Goal: Task Accomplishment & Management: Complete application form

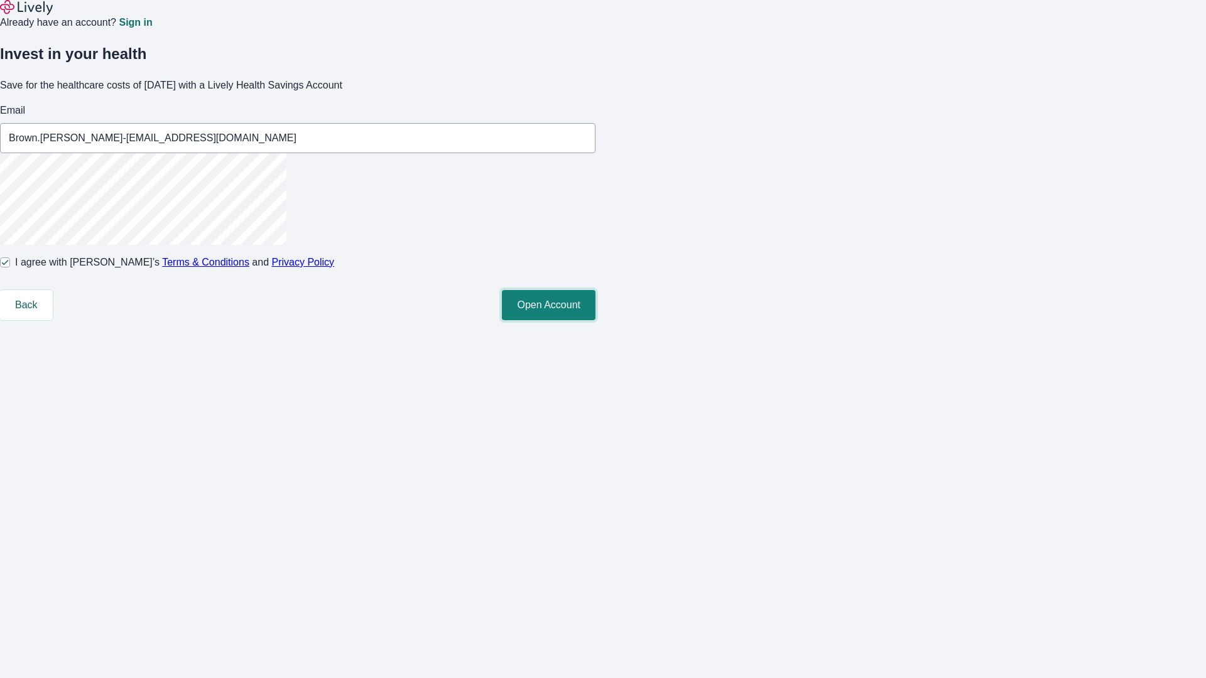
click at [596, 320] on button "Open Account" at bounding box center [549, 305] width 94 height 30
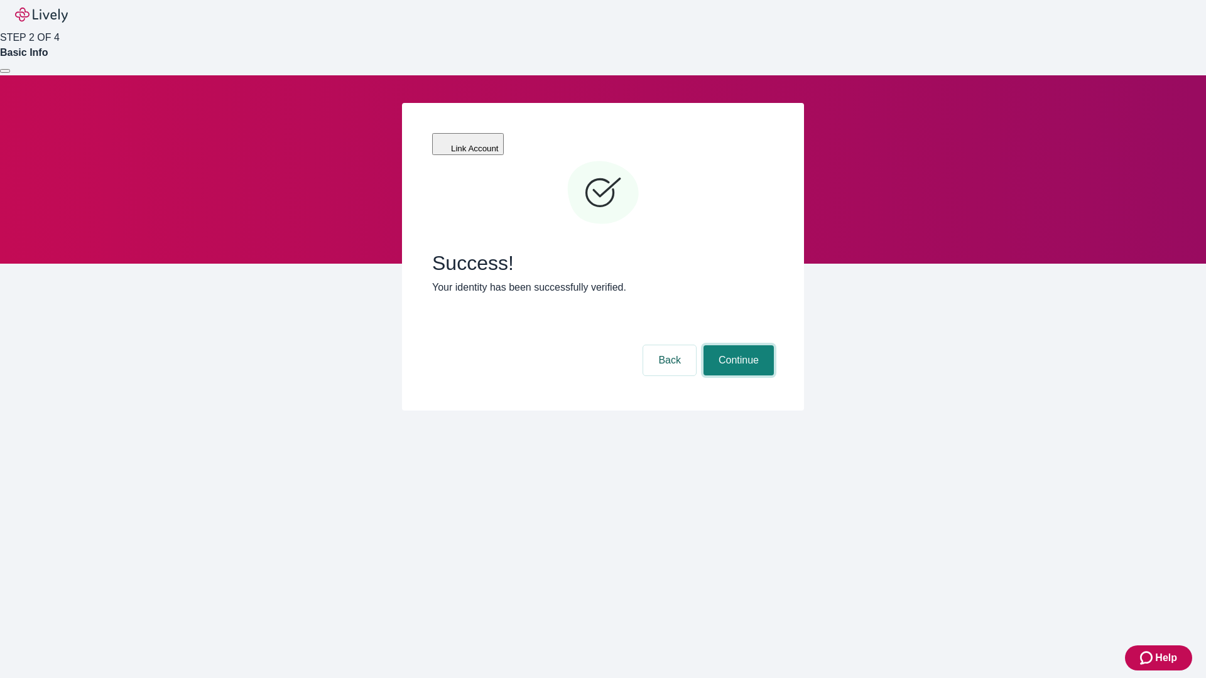
click at [737, 346] on button "Continue" at bounding box center [739, 361] width 70 height 30
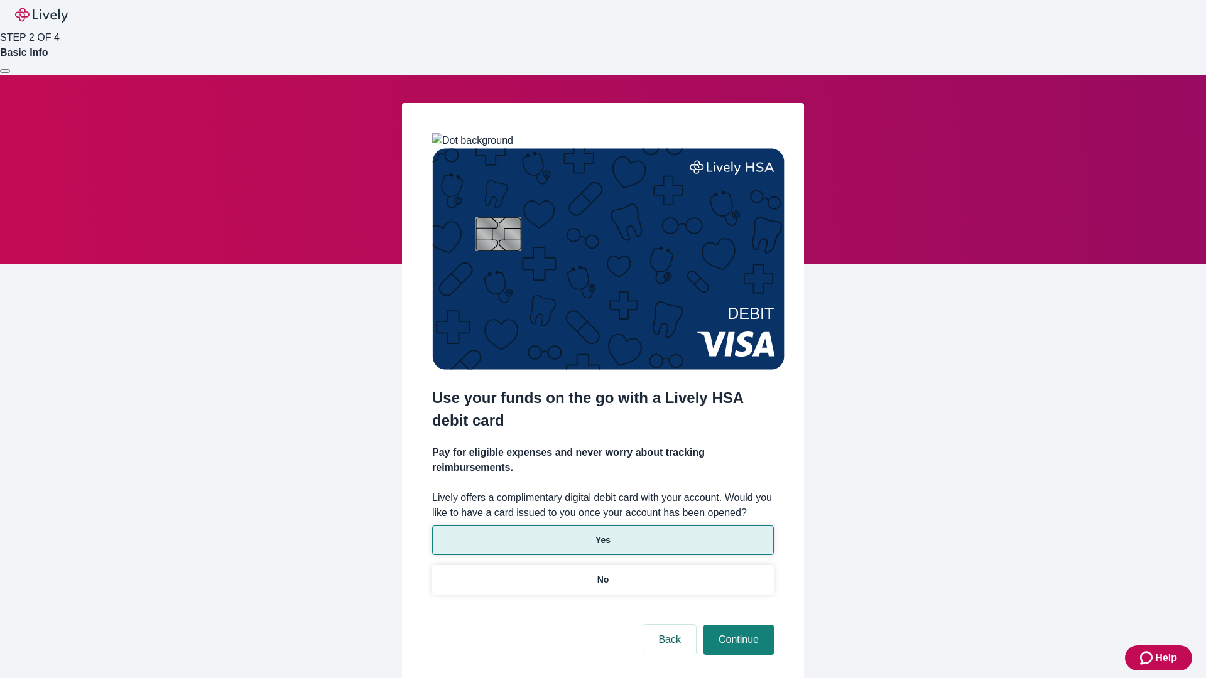
click at [602, 534] on p "Yes" at bounding box center [603, 540] width 15 height 13
click at [737, 625] on button "Continue" at bounding box center [739, 640] width 70 height 30
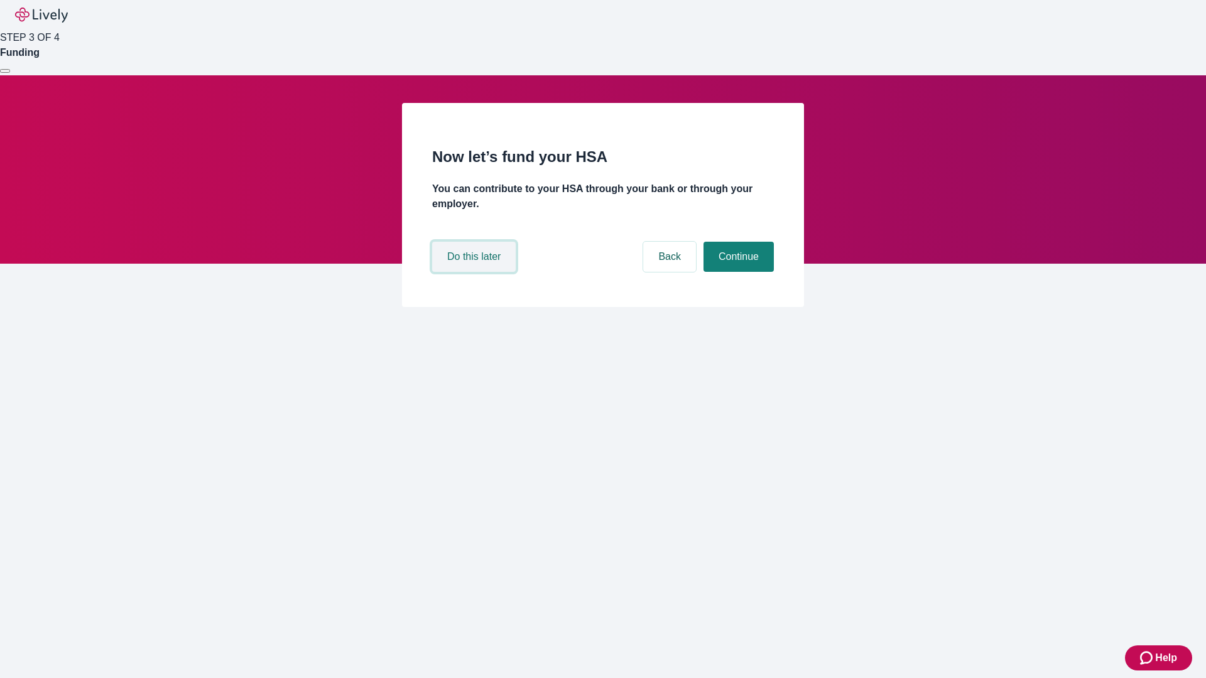
click at [476, 272] on button "Do this later" at bounding box center [474, 257] width 84 height 30
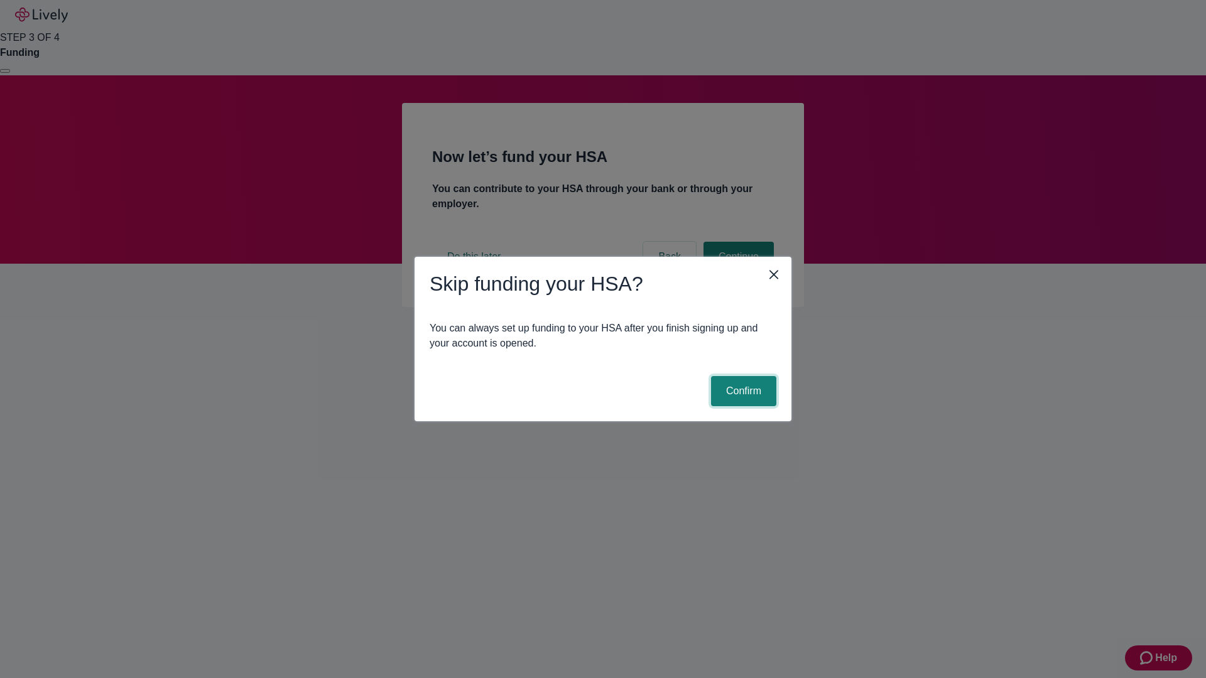
click at [742, 391] on button "Confirm" at bounding box center [743, 391] width 65 height 30
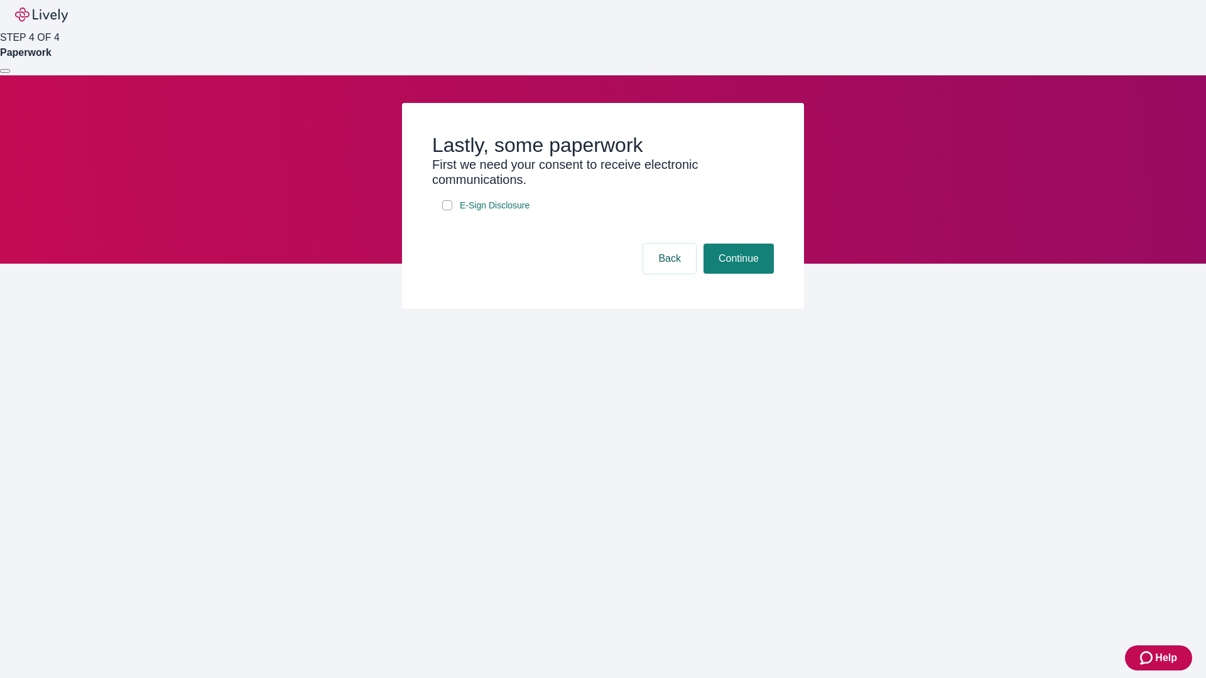
click at [447, 210] on input "E-Sign Disclosure" at bounding box center [447, 205] width 10 height 10
checkbox input "true"
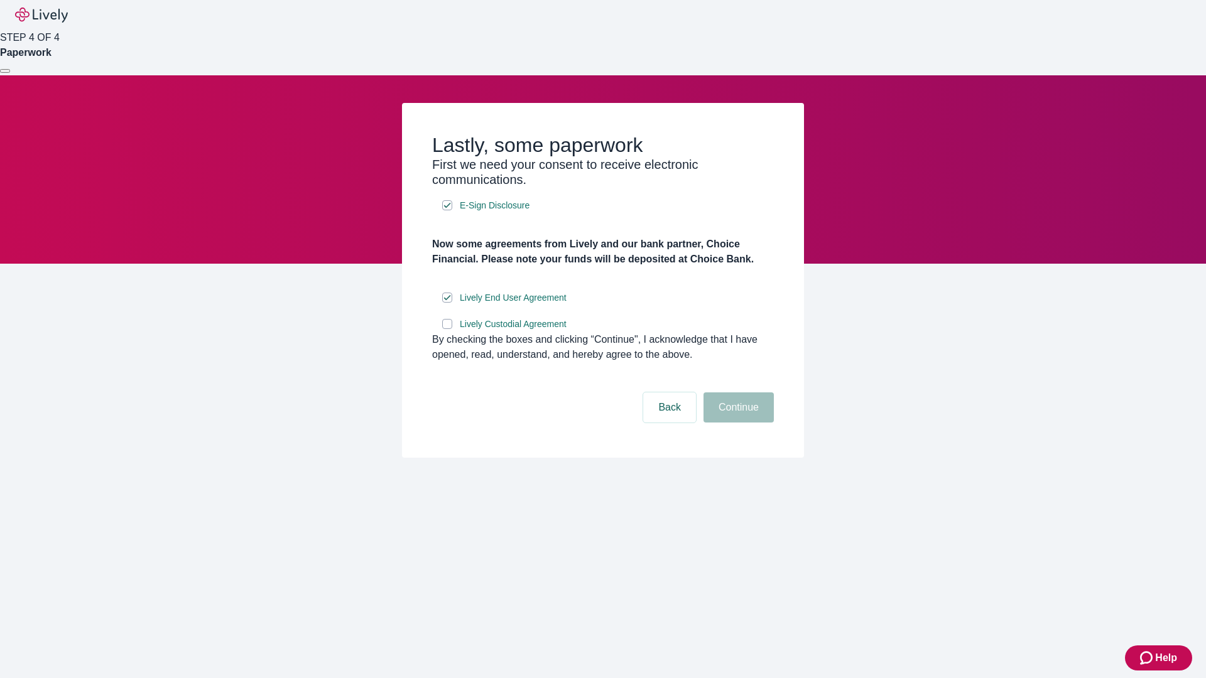
click at [447, 329] on input "Lively Custodial Agreement" at bounding box center [447, 324] width 10 height 10
checkbox input "true"
click at [737, 423] on button "Continue" at bounding box center [739, 408] width 70 height 30
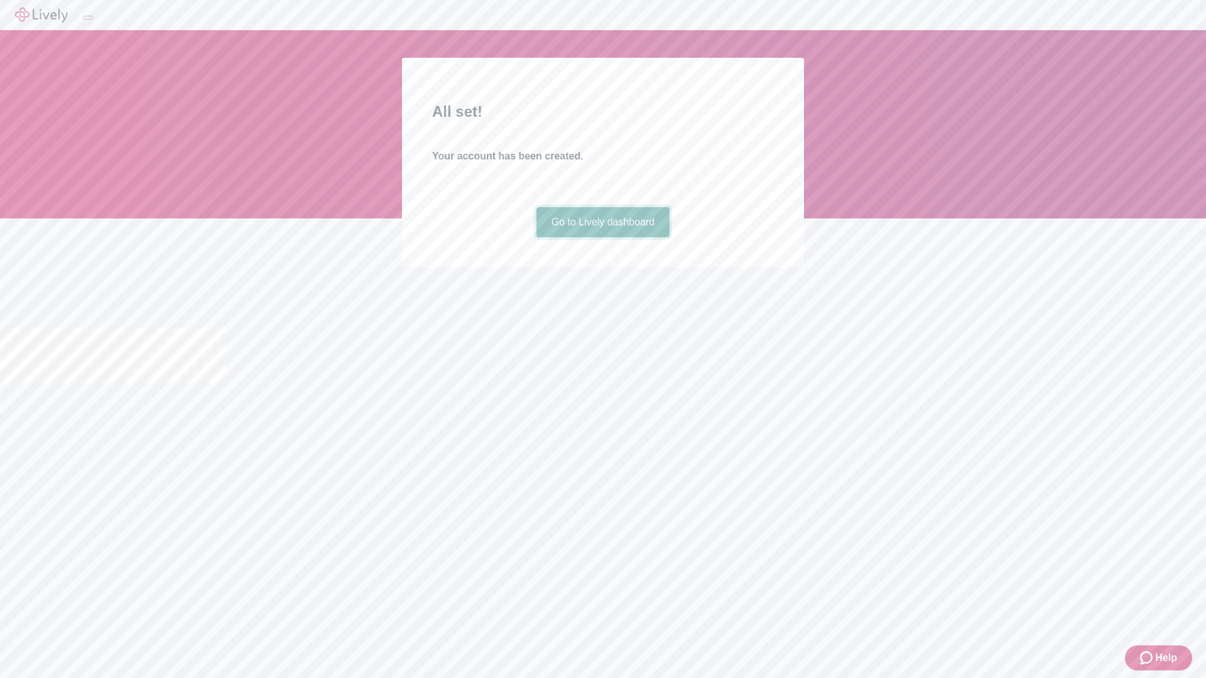
click at [602, 237] on link "Go to Lively dashboard" at bounding box center [604, 222] width 134 height 30
